Goal: Transaction & Acquisition: Register for event/course

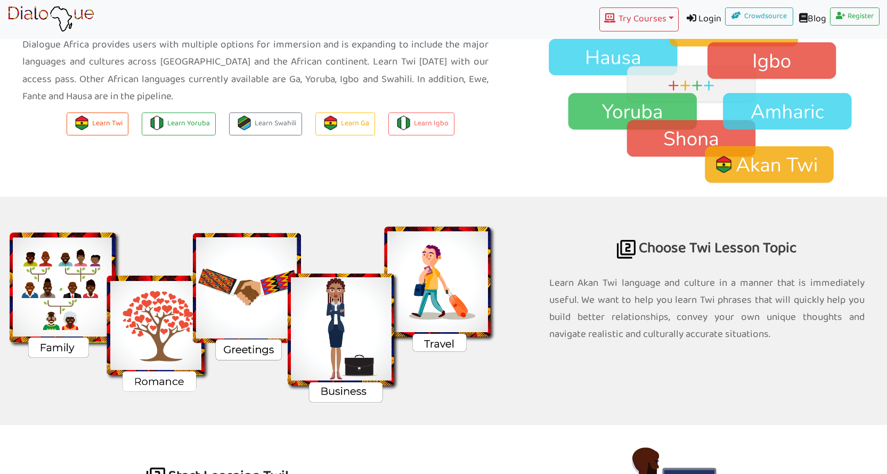
scroll to position [851, 0]
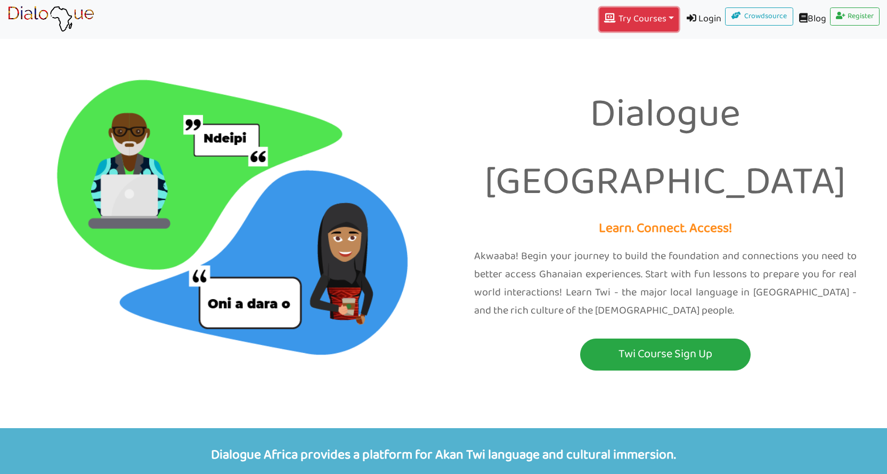
click at [662, 16] on button "Try Courses Toggle Dropdown" at bounding box center [638, 19] width 79 height 24
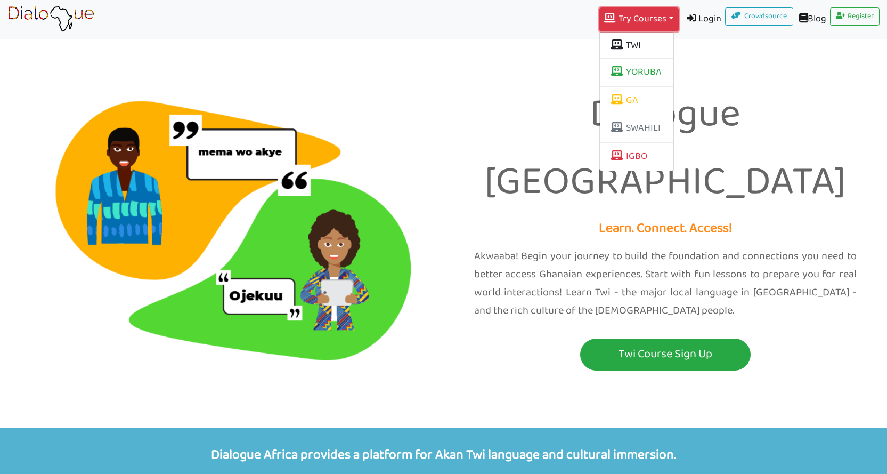
click at [662, 16] on button "Try Courses Toggle Dropdown" at bounding box center [638, 19] width 79 height 24
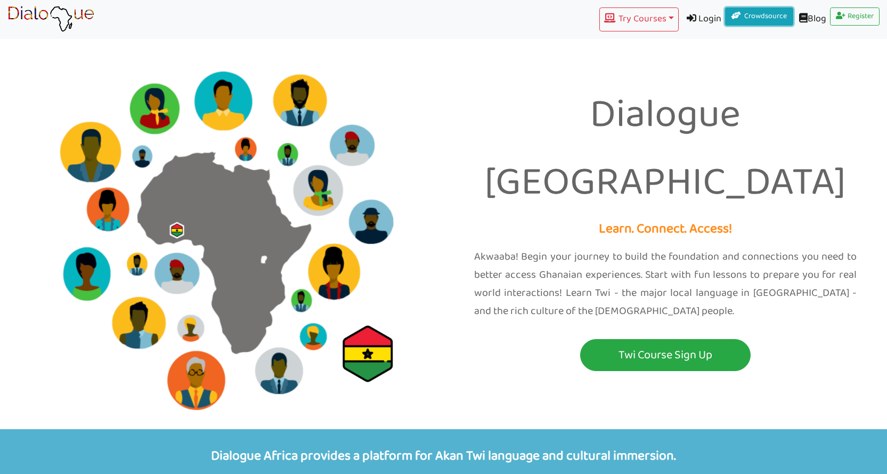
click at [756, 11] on link "Crowdsource" at bounding box center [759, 16] width 68 height 18
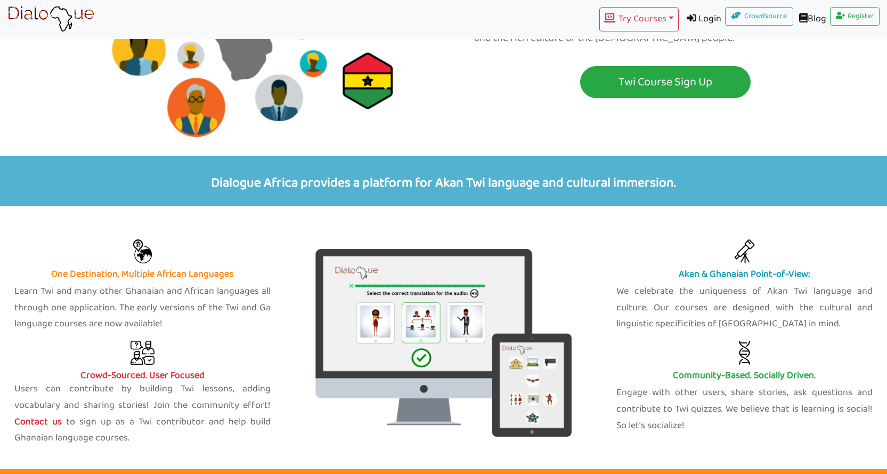
scroll to position [430, 0]
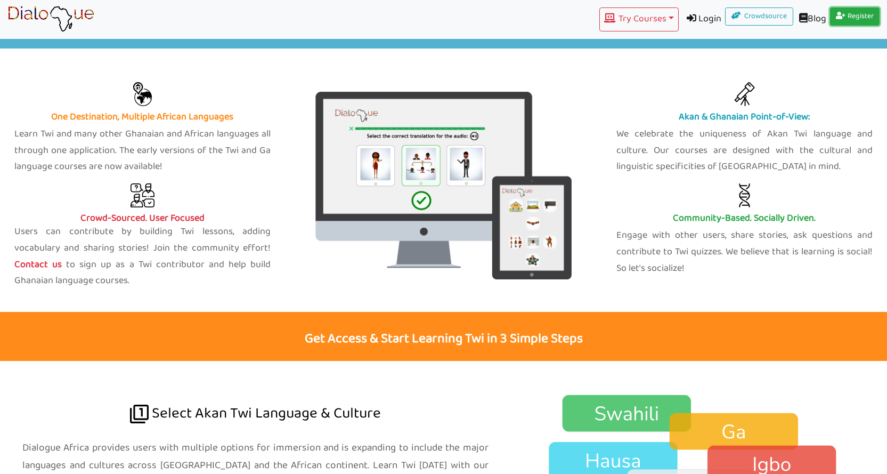
click at [852, 12] on link "Register" at bounding box center [855, 16] width 50 height 18
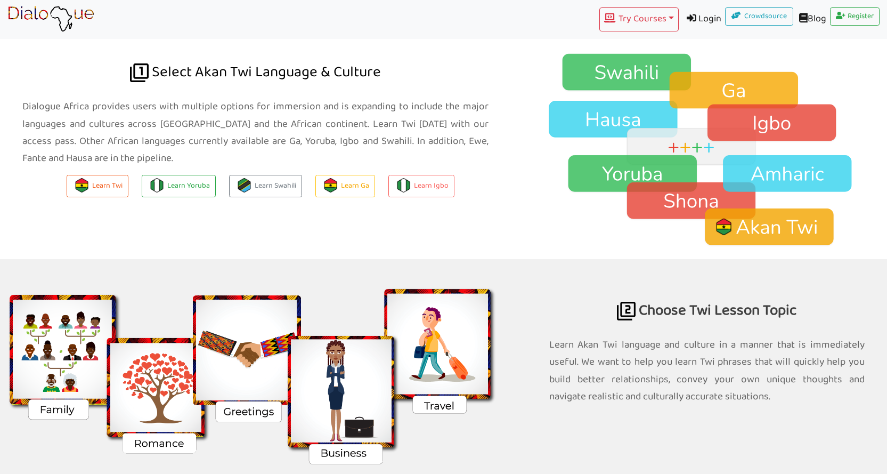
scroll to position [763, 0]
